Goal: Information Seeking & Learning: Learn about a topic

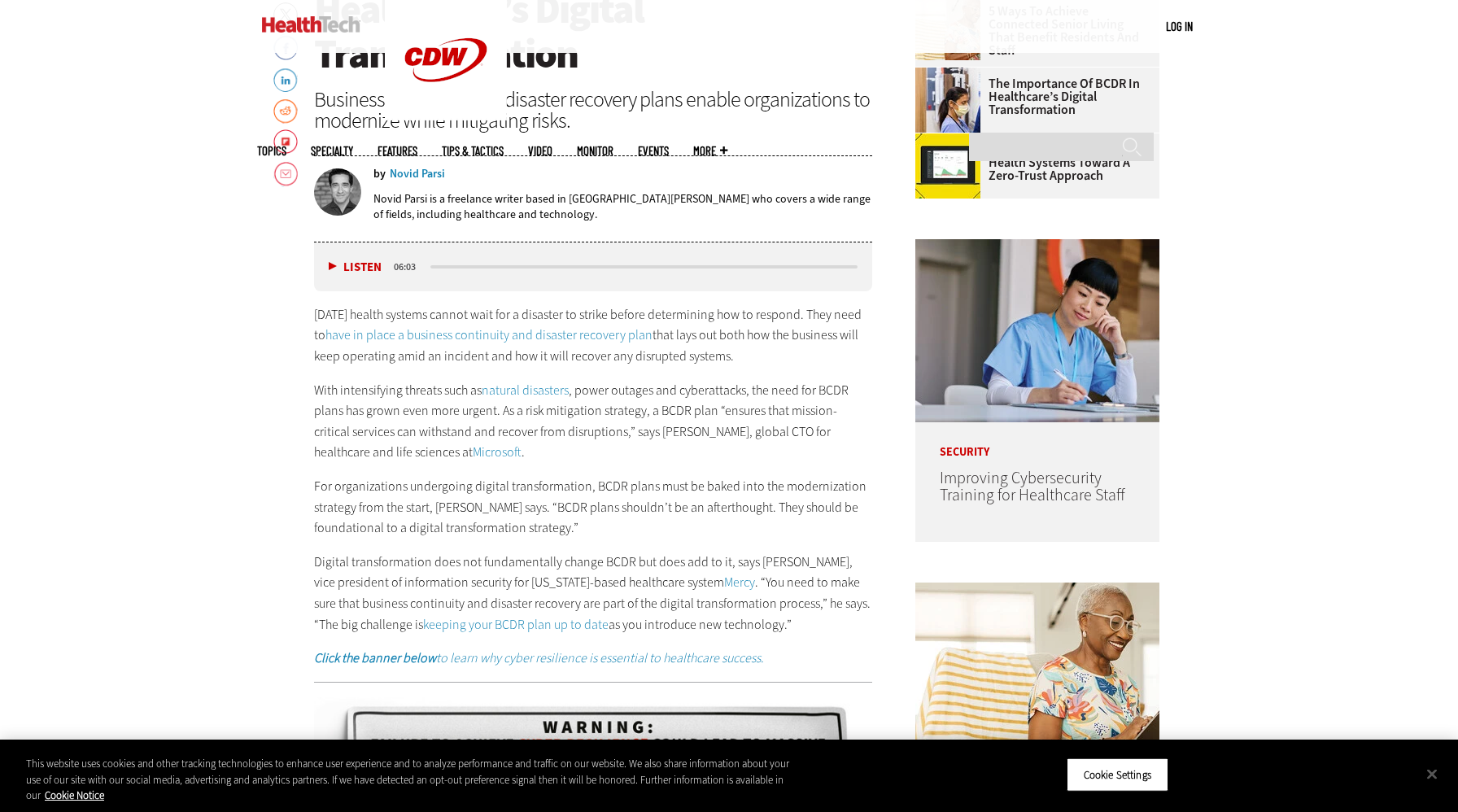
scroll to position [795, 0]
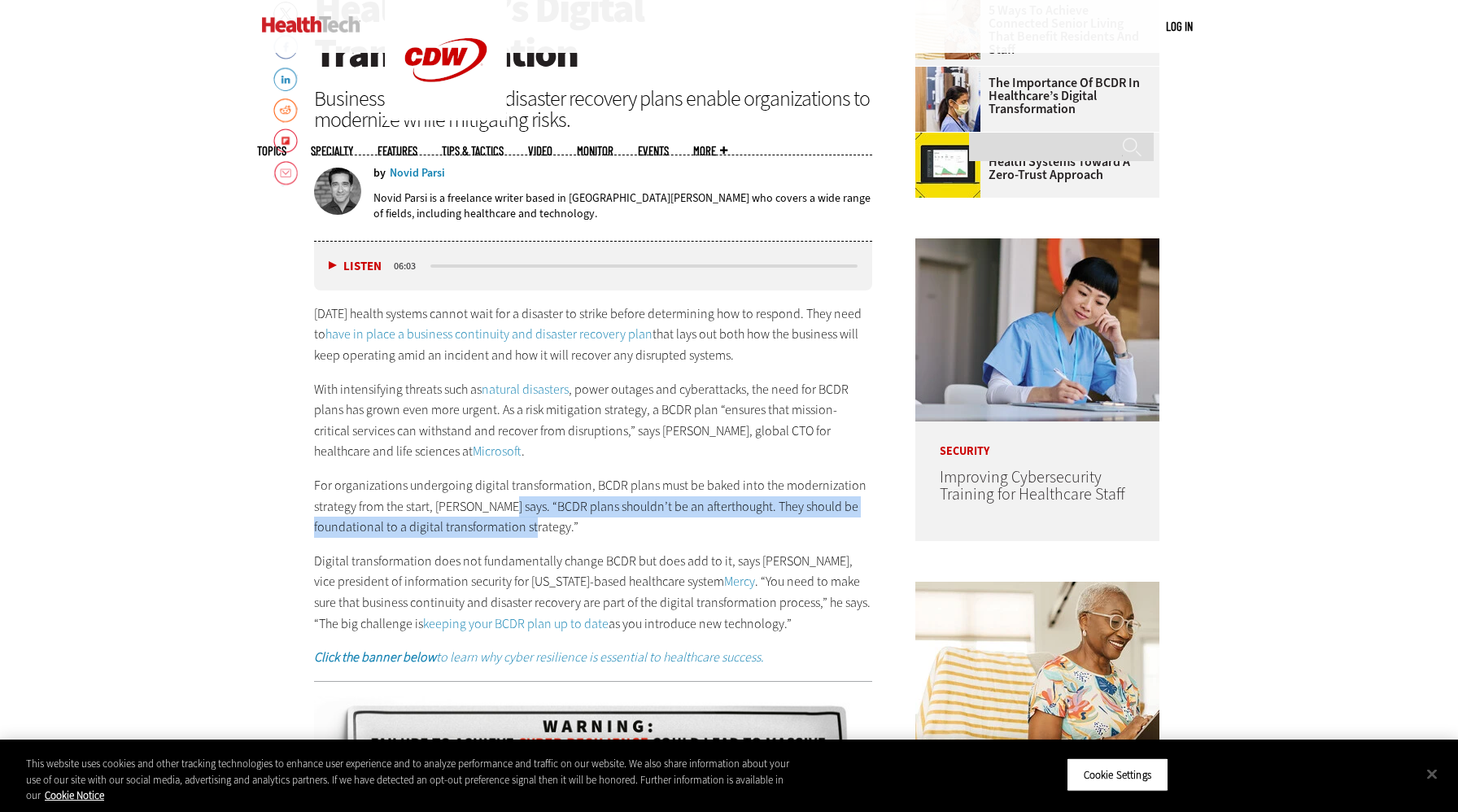
drag, startPoint x: 525, startPoint y: 531, endPoint x: 496, endPoint y: 504, distance: 39.6
click at [496, 504] on p "For organizations undergoing digital transformation, BCDR plans must be baked i…" at bounding box center [594, 506] width 559 height 63
copy span "“BCDR plans shouldn’t be an afterthought. They should be foundational to a digi…"
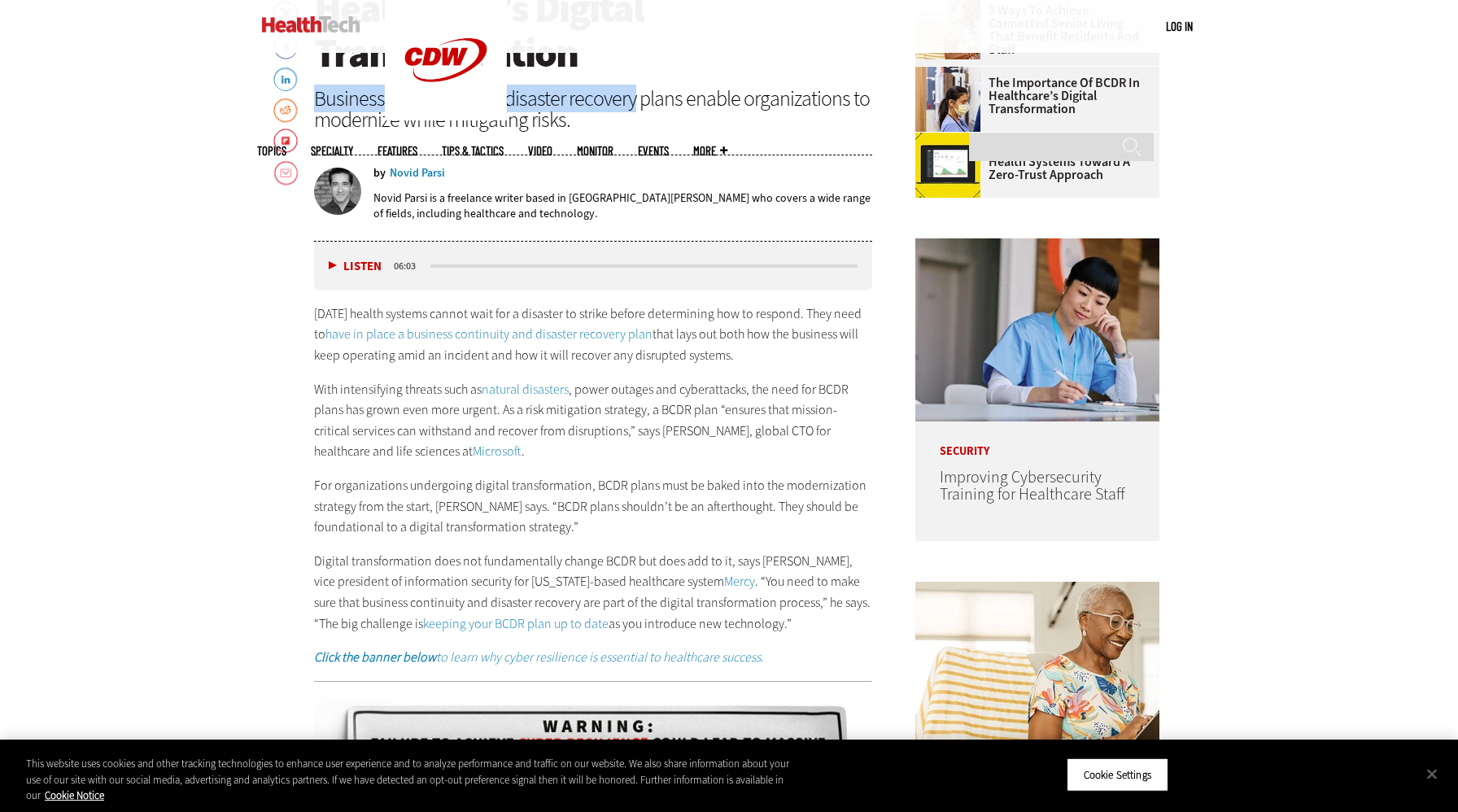
drag, startPoint x: 318, startPoint y: 99, endPoint x: 630, endPoint y: 98, distance: 312.0
click at [630, 98] on div "Business continuity and disaster recovery plans enable organizations to moderni…" at bounding box center [594, 109] width 559 height 43
copy div "Business continuity and disaster recovery"
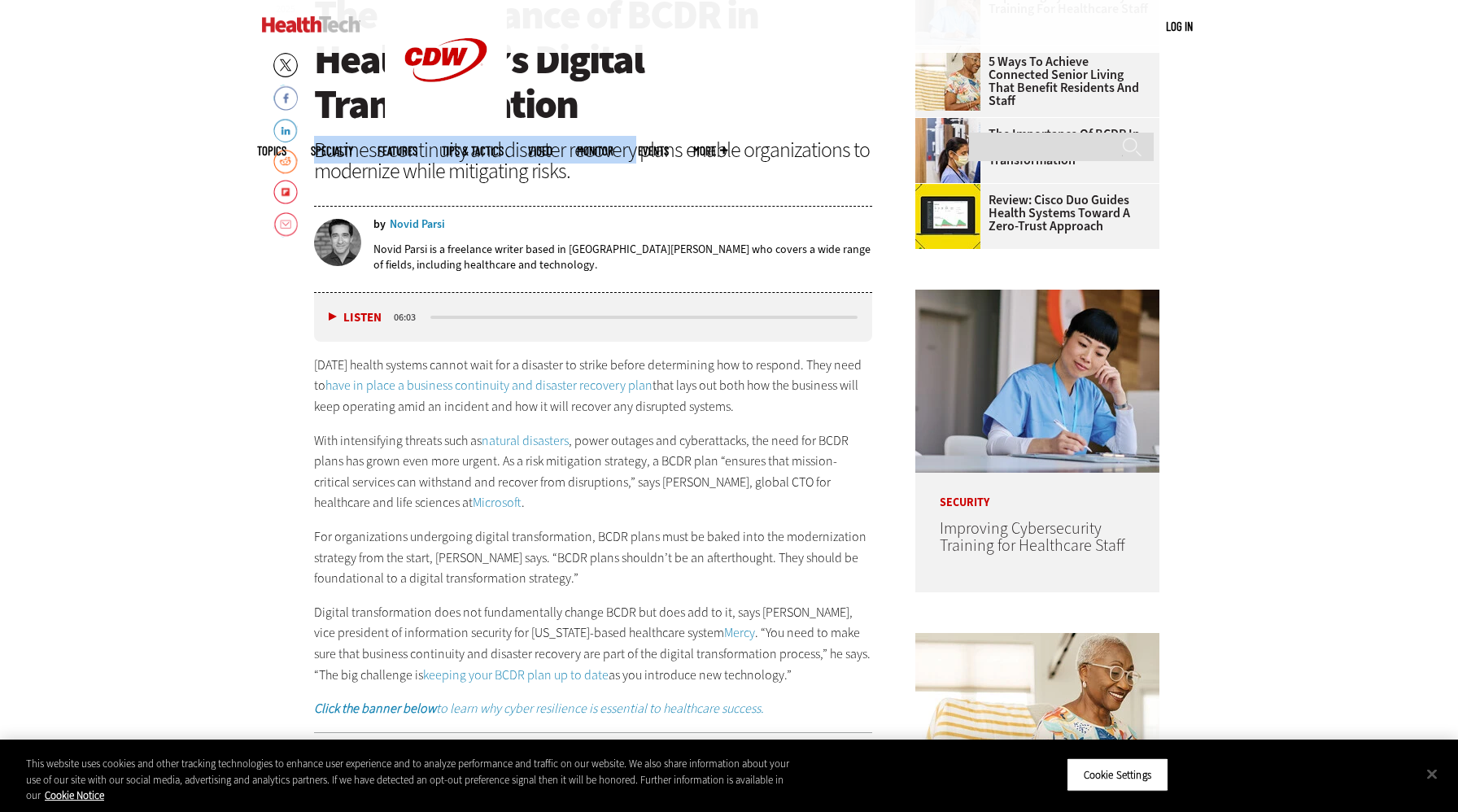
scroll to position [749, 0]
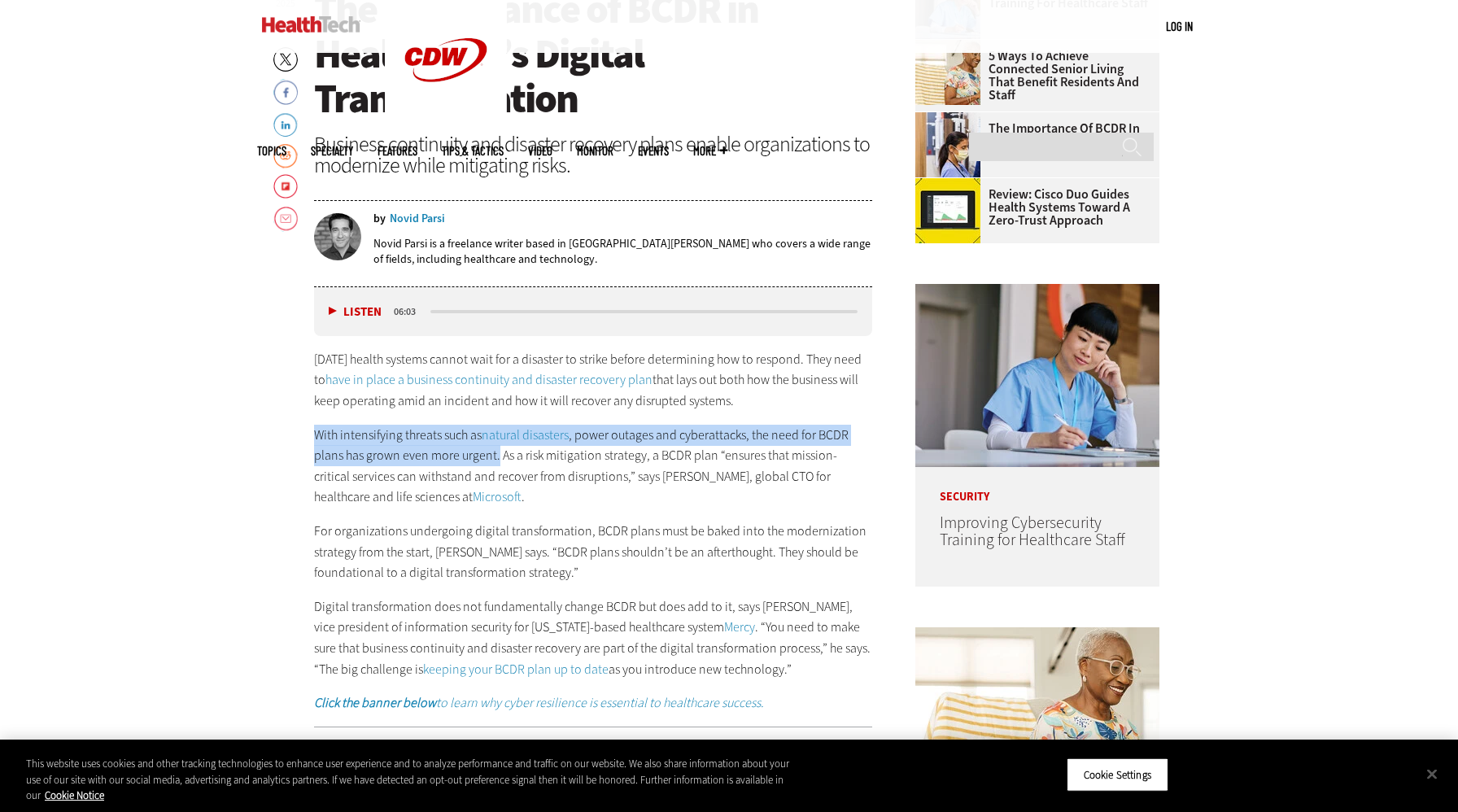
drag, startPoint x: 499, startPoint y: 455, endPoint x: 301, endPoint y: 435, distance: 199.0
copy p "With intensifying threats such as natural disasters , power outages and cyberat…"
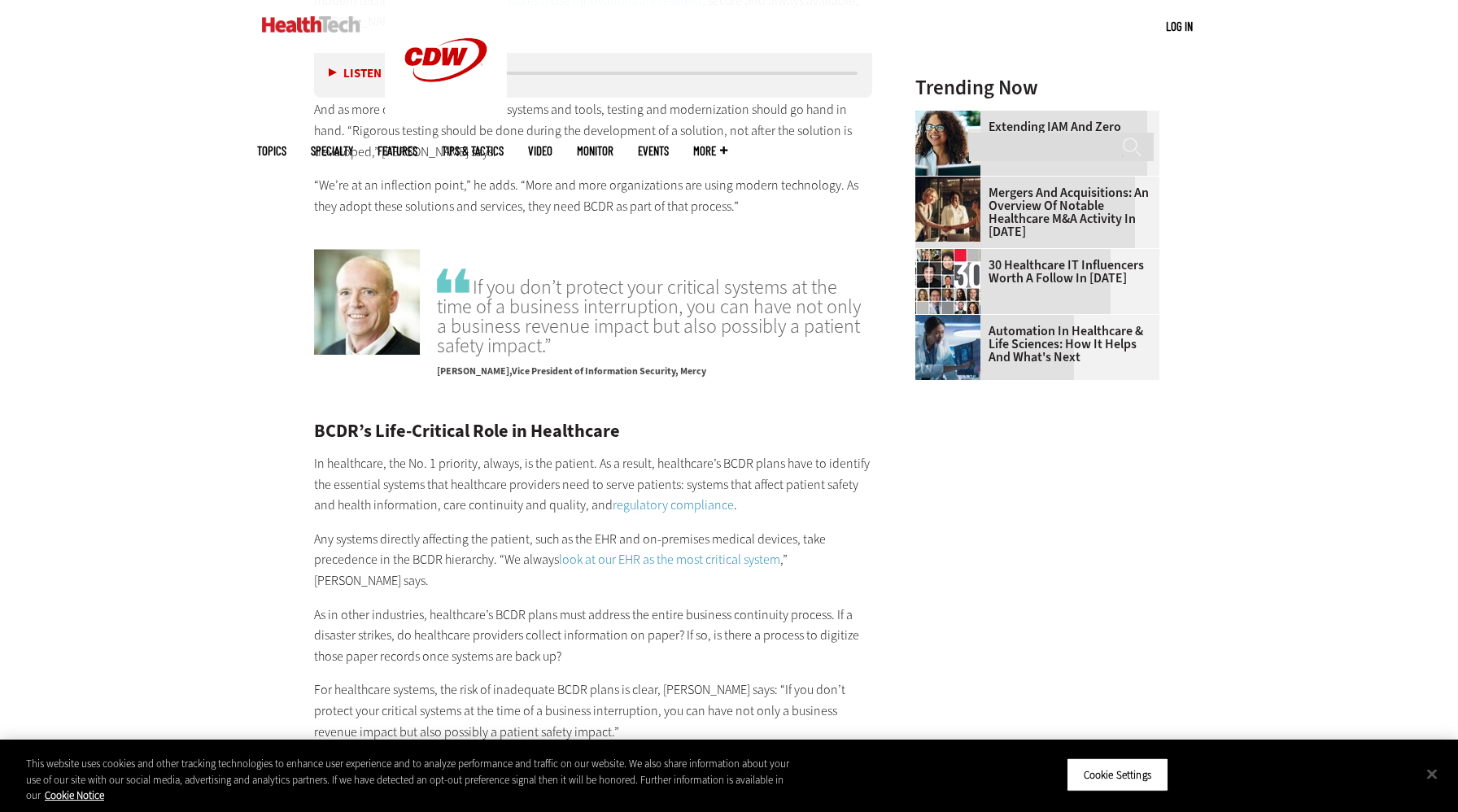
scroll to position [2336, 0]
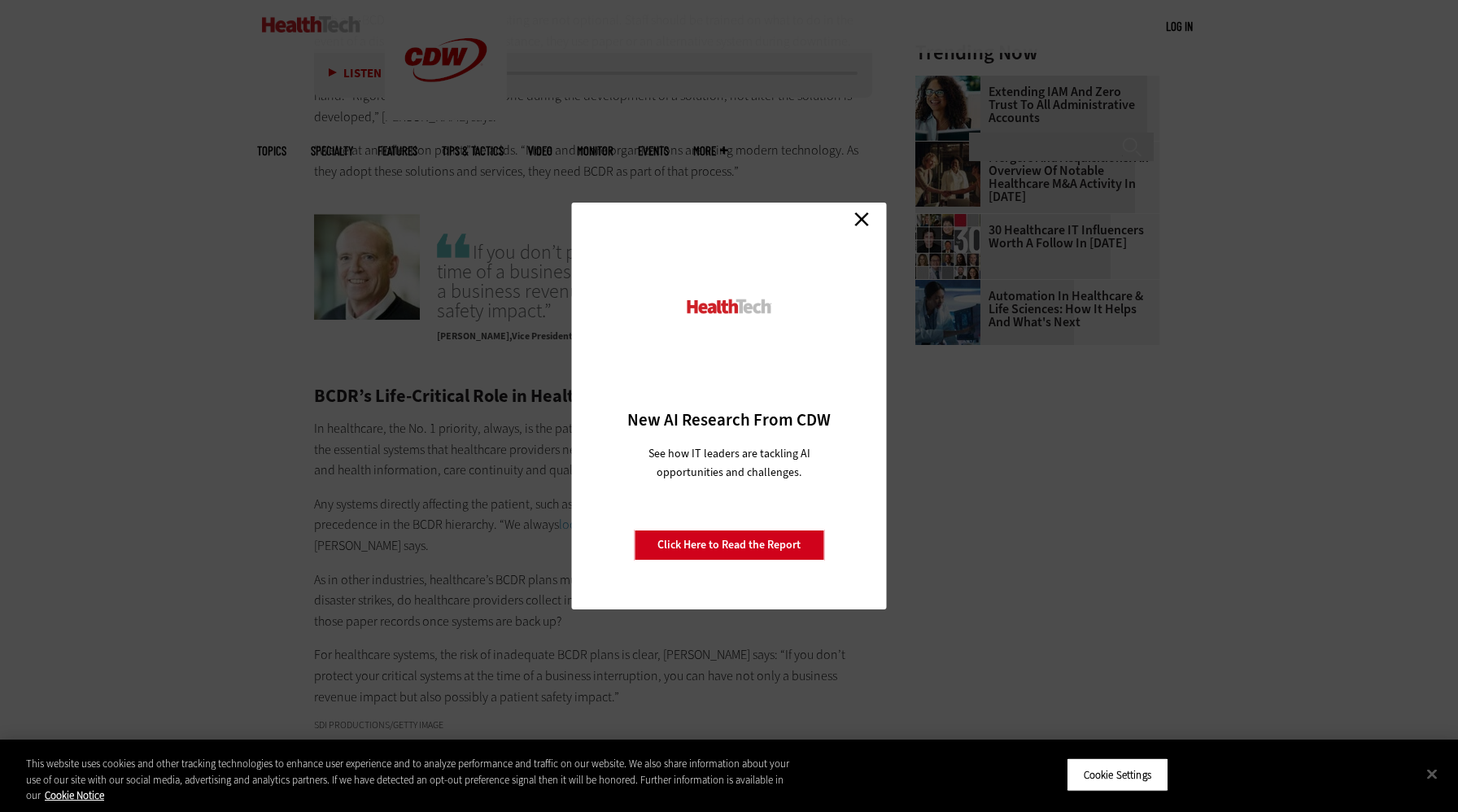
click at [862, 224] on link "Close" at bounding box center [862, 219] width 25 height 25
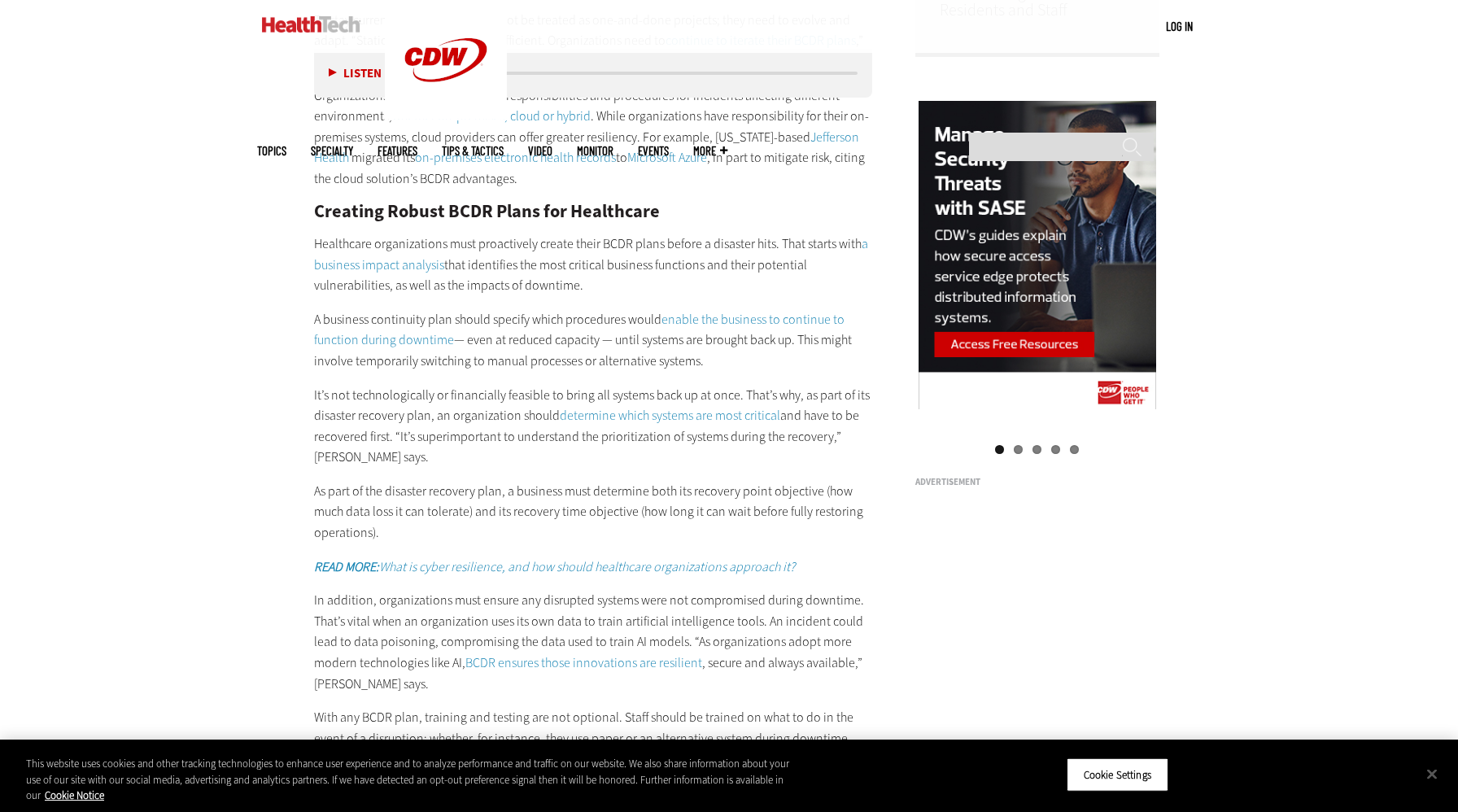
scroll to position [1626, 0]
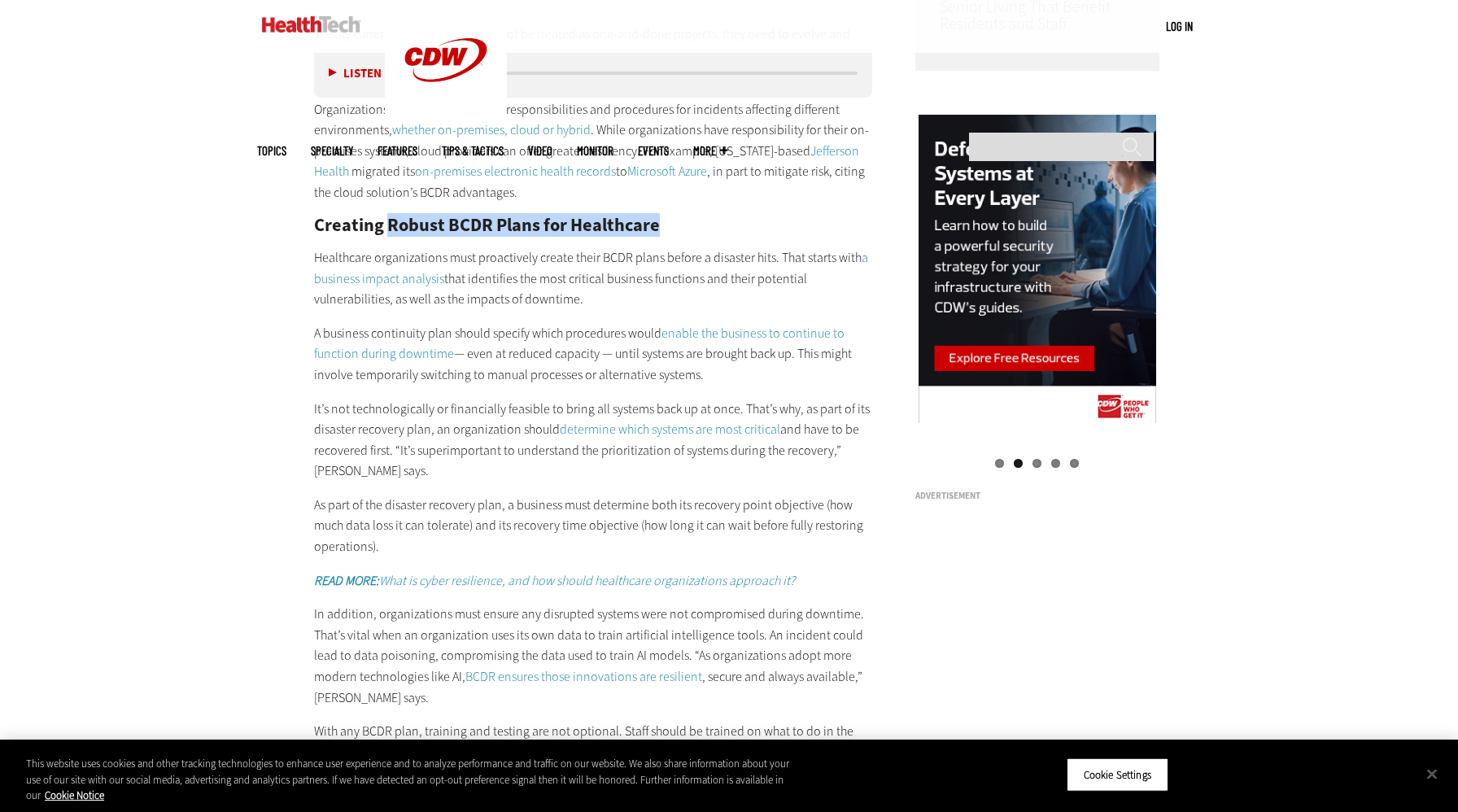
drag, startPoint x: 387, startPoint y: 224, endPoint x: 664, endPoint y: 214, distance: 277.2
click at [664, 214] on div "To stay current, BCDR plans should not be treated as one-and-done projects; the…" at bounding box center [594, 441] width 559 height 903
copy h2 "Creating"
drag, startPoint x: 659, startPoint y: 218, endPoint x: 386, endPoint y: 230, distance: 273.3
click at [386, 230] on h2 "Creating Robust BCDR Plans for Healthcare" at bounding box center [594, 225] width 559 height 18
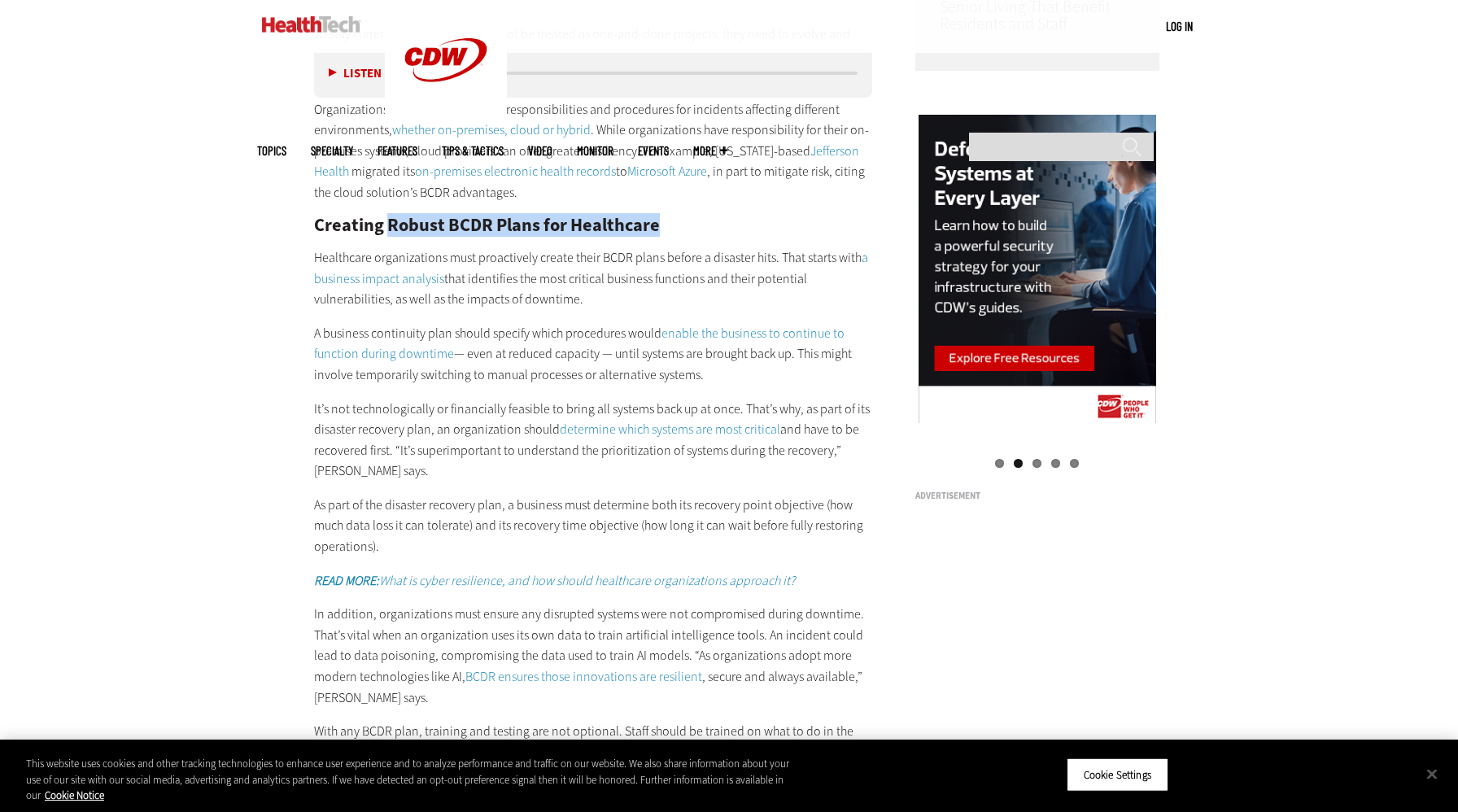
copy h2 "Robust BCDR Plans for Healthcare"
